Goal: Information Seeking & Learning: Learn about a topic

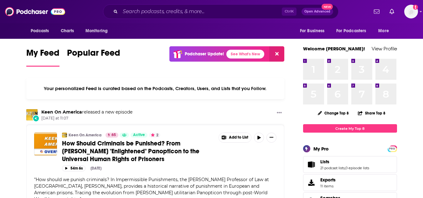
click at [199, 22] on div "Podcasts Charts Monitoring Ctrl K Open Advanced New For Business For Podcasters…" at bounding box center [211, 11] width 423 height 23
click at [203, 12] on input "Search podcasts, credits, & more..." at bounding box center [201, 12] width 162 height 10
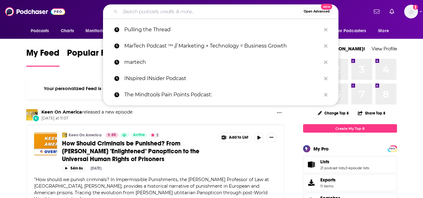
paste input "The Conversation Factory"
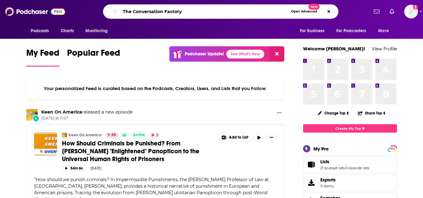
type input "The Conversation Factory"
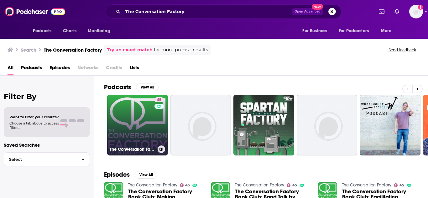
click at [132, 110] on link "45 The Conversation Factory" at bounding box center [137, 125] width 61 height 61
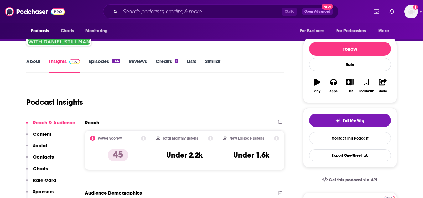
scroll to position [63, 0]
